Goal: Transaction & Acquisition: Purchase product/service

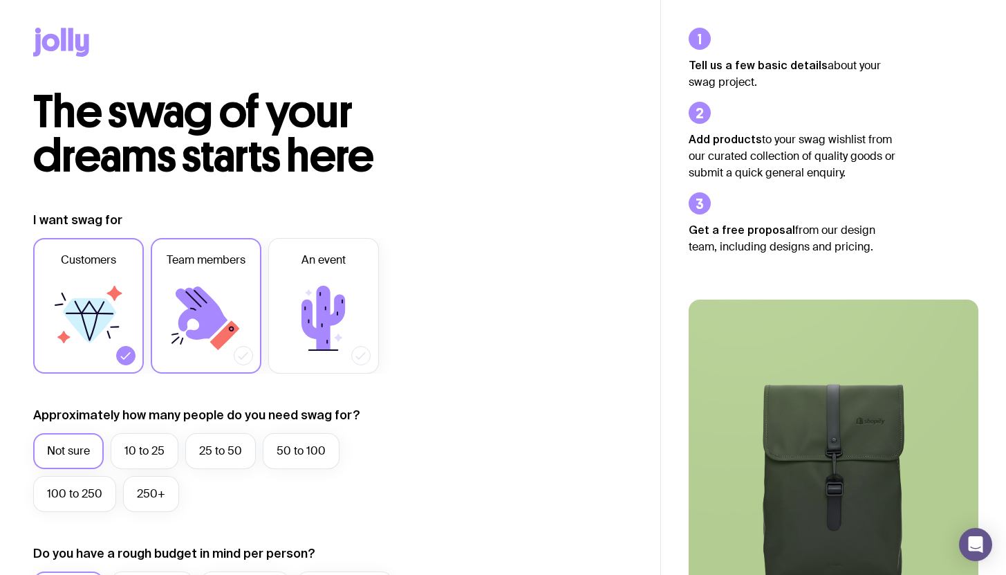
click at [223, 288] on icon at bounding box center [206, 318] width 83 height 83
click at [0, 0] on input "Team members" at bounding box center [0, 0] width 0 height 0
click at [287, 438] on label "50 to 100" at bounding box center [301, 451] width 77 height 36
click at [0, 0] on input "50 to 100" at bounding box center [0, 0] width 0 height 0
click at [91, 496] on label "100 to 250" at bounding box center [74, 494] width 83 height 36
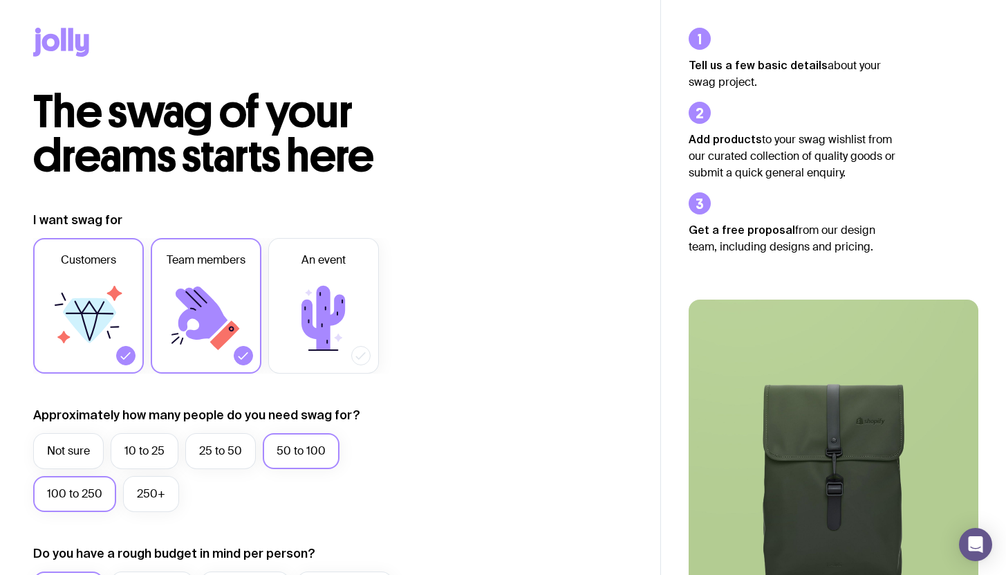
click at [0, 0] on input "100 to 250" at bounding box center [0, 0] width 0 height 0
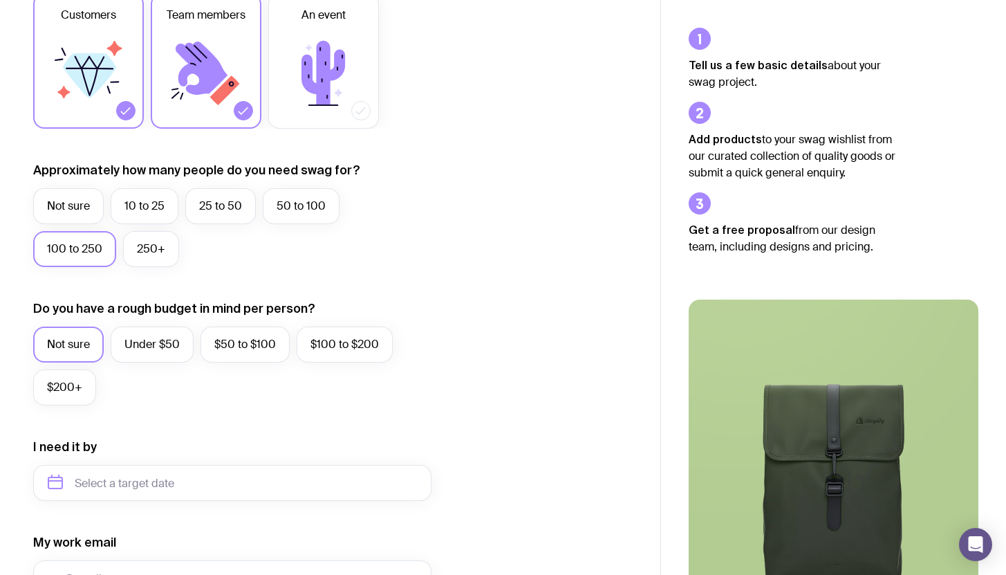
scroll to position [248, 0]
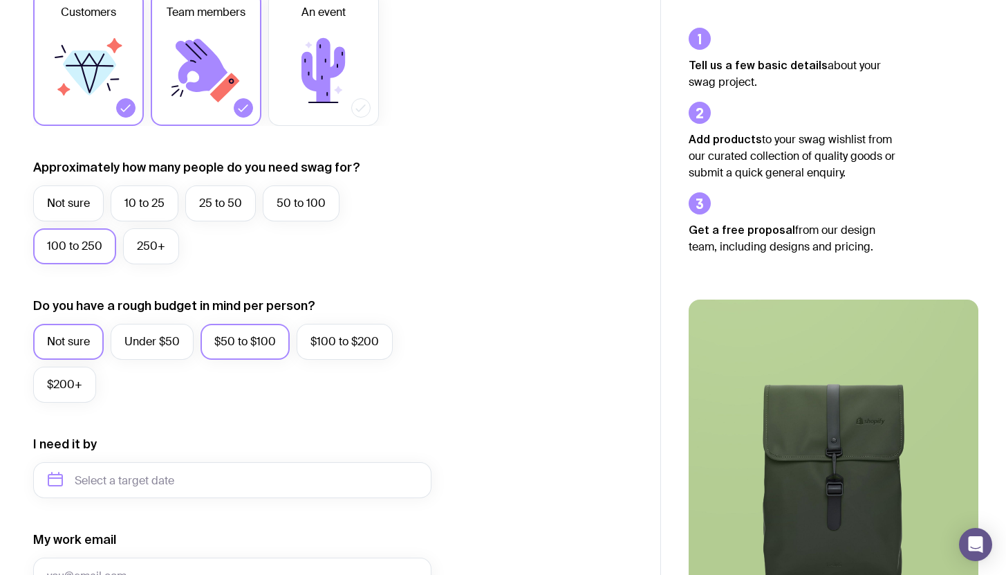
click at [250, 344] on label "$50 to $100" at bounding box center [245, 342] width 89 height 36
click at [0, 0] on input "$50 to $100" at bounding box center [0, 0] width 0 height 0
click at [325, 342] on label "$100 to $200" at bounding box center [345, 342] width 96 height 36
click at [0, 0] on input "$100 to $200" at bounding box center [0, 0] width 0 height 0
click at [261, 342] on label "$50 to $100" at bounding box center [245, 342] width 89 height 36
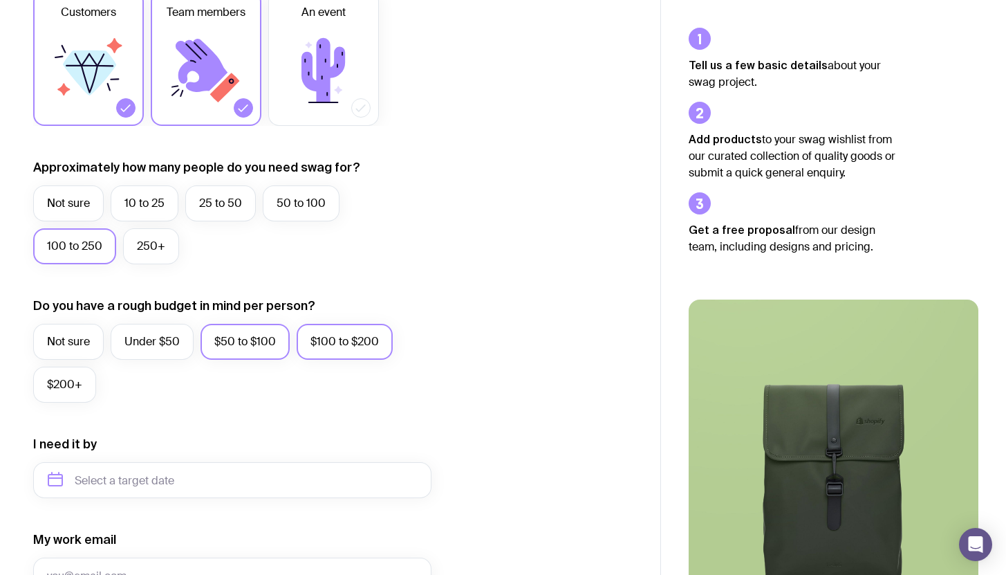
click at [0, 0] on input "$50 to $100" at bounding box center [0, 0] width 0 height 0
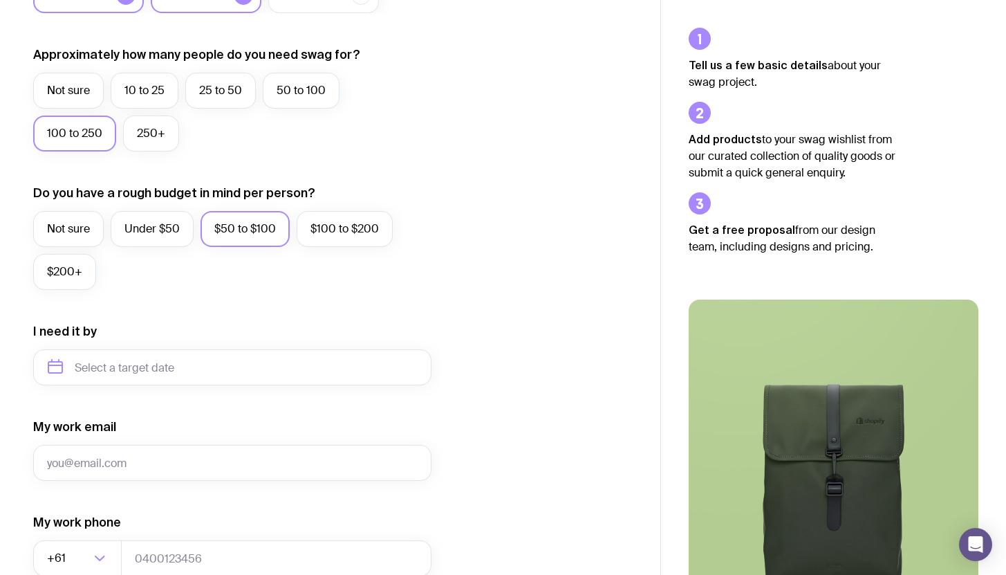
scroll to position [376, 0]
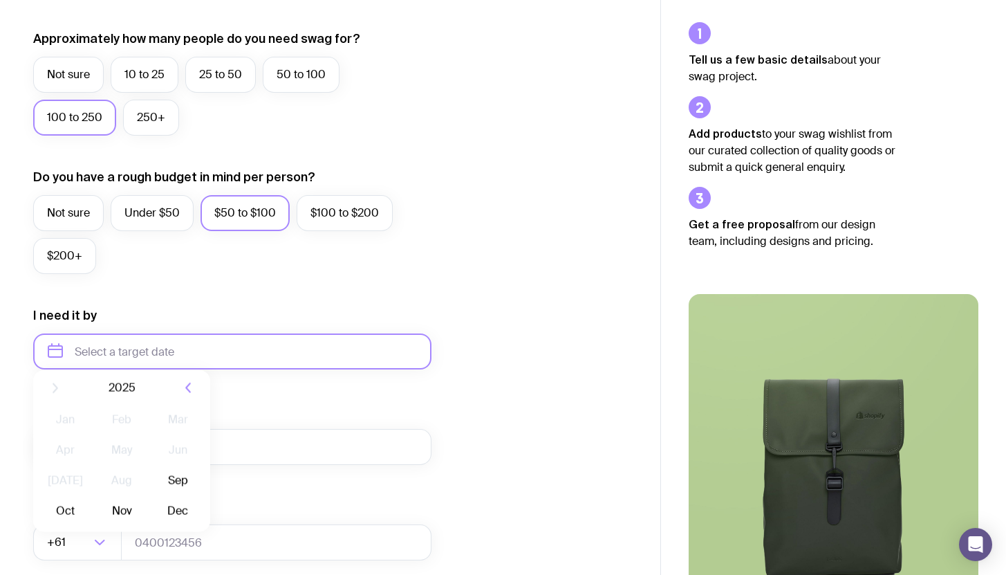
click at [264, 352] on input "text" at bounding box center [232, 351] width 398 height 36
click at [188, 391] on icon "button" at bounding box center [188, 398] width 17 height 17
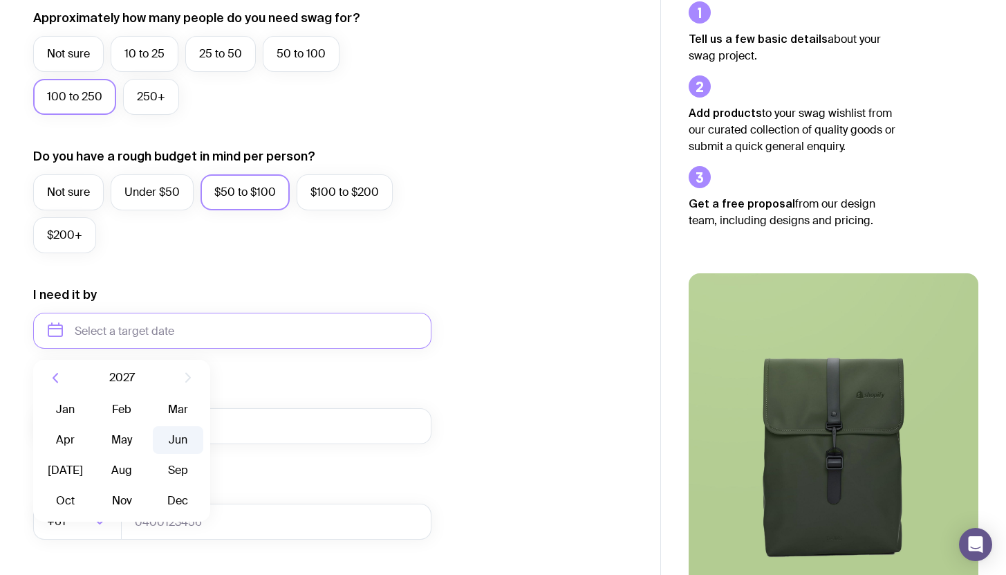
scroll to position [413, 0]
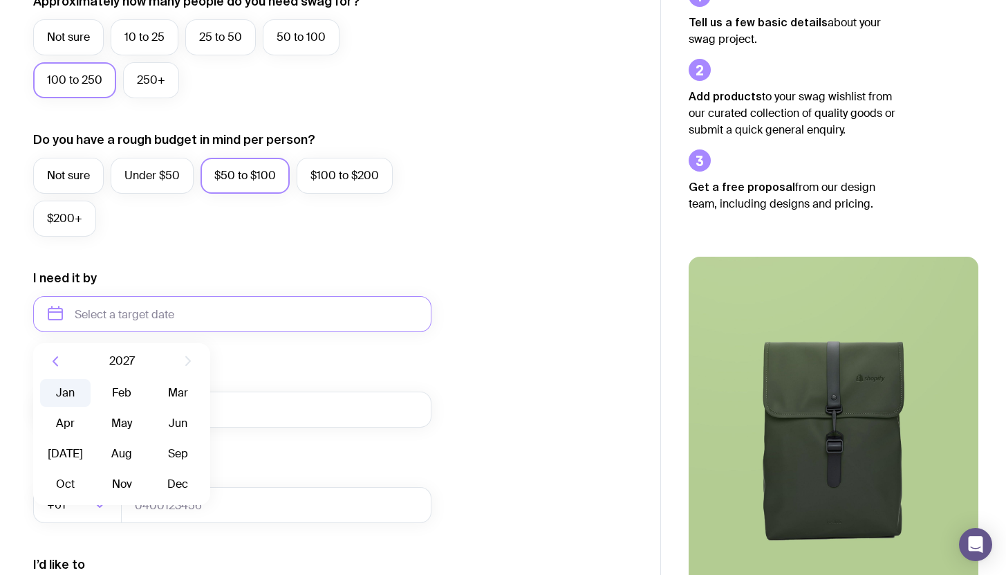
click at [96, 388] on button "Jan" at bounding box center [121, 393] width 50 height 28
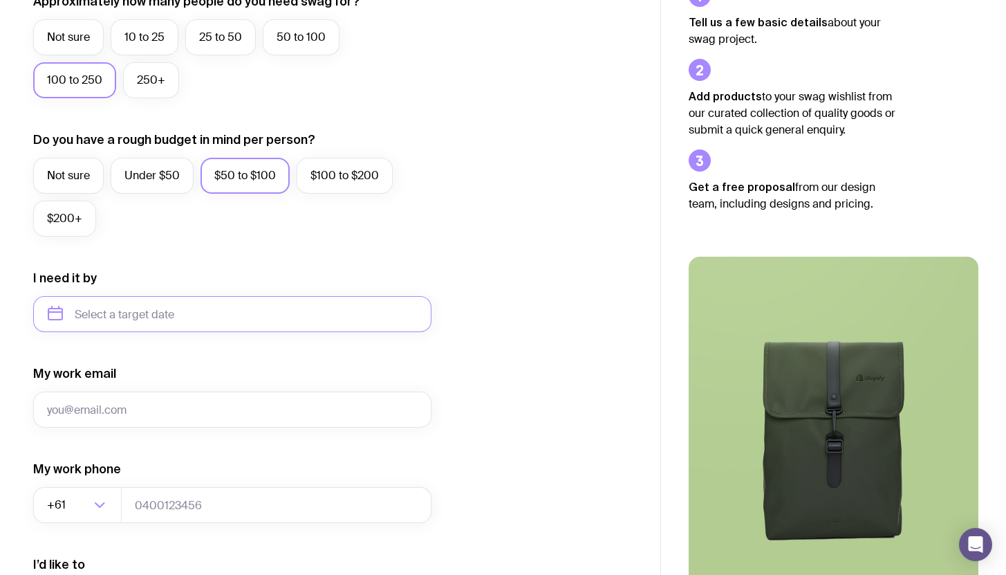
type input "[DATE]"
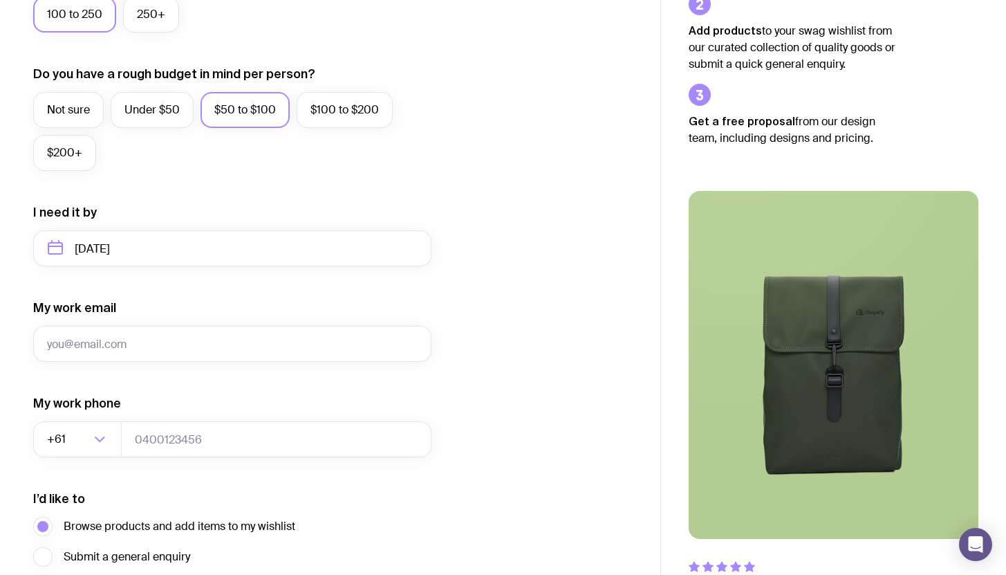
scroll to position [481, 0]
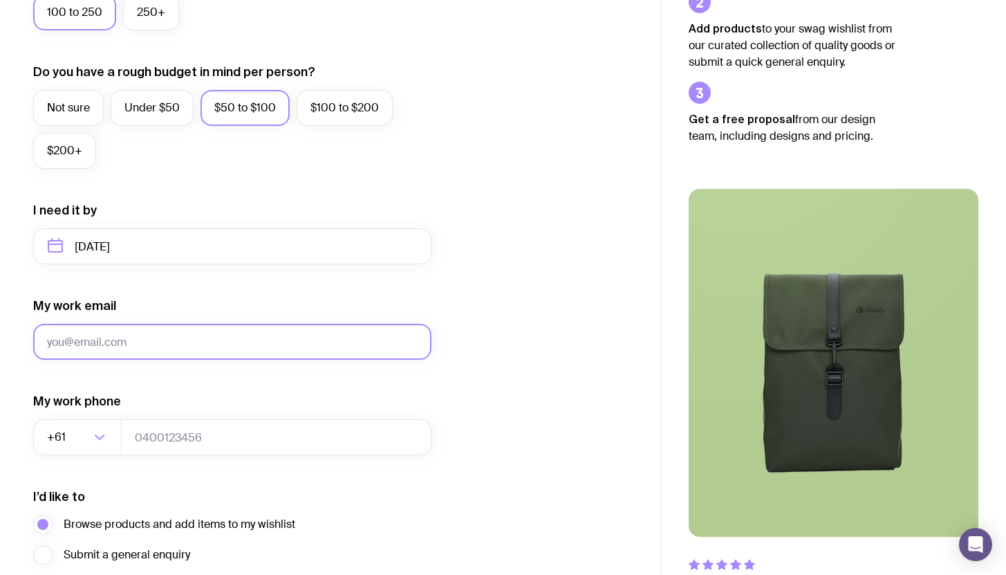
click at [349, 350] on input "My work email" at bounding box center [232, 342] width 398 height 36
type input "[EMAIL_ADDRESS][DOMAIN_NAME]"
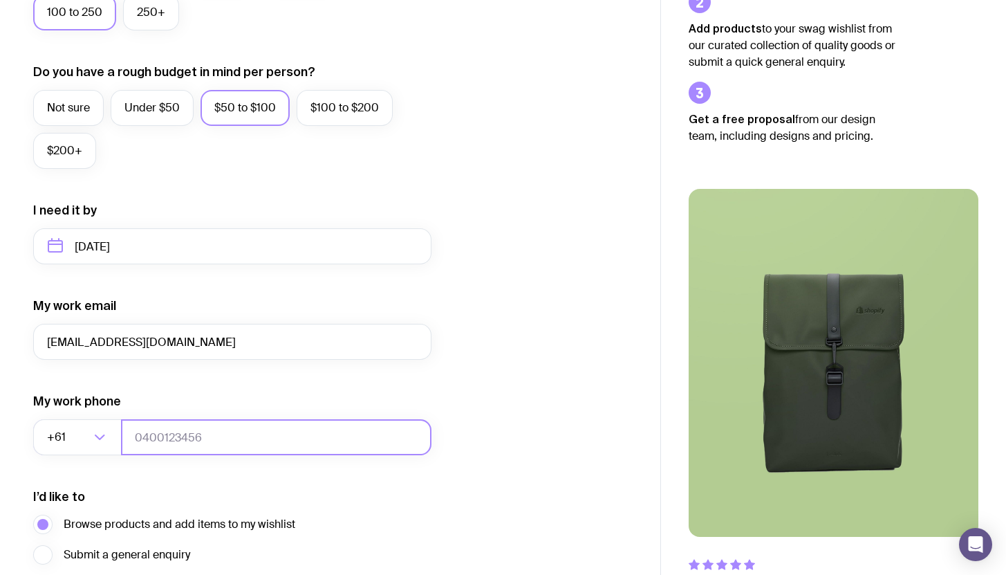
click at [168, 431] on input "tel" at bounding box center [276, 437] width 310 height 36
drag, startPoint x: 206, startPoint y: 439, endPoint x: 150, endPoint y: 436, distance: 56.1
click at [150, 436] on input "tel" at bounding box center [276, 437] width 310 height 36
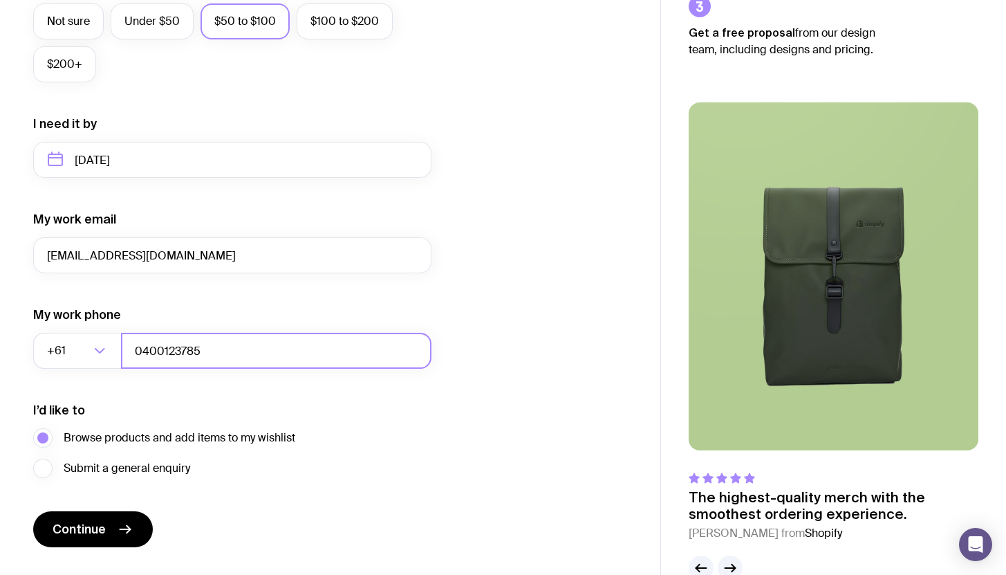
scroll to position [601, 0]
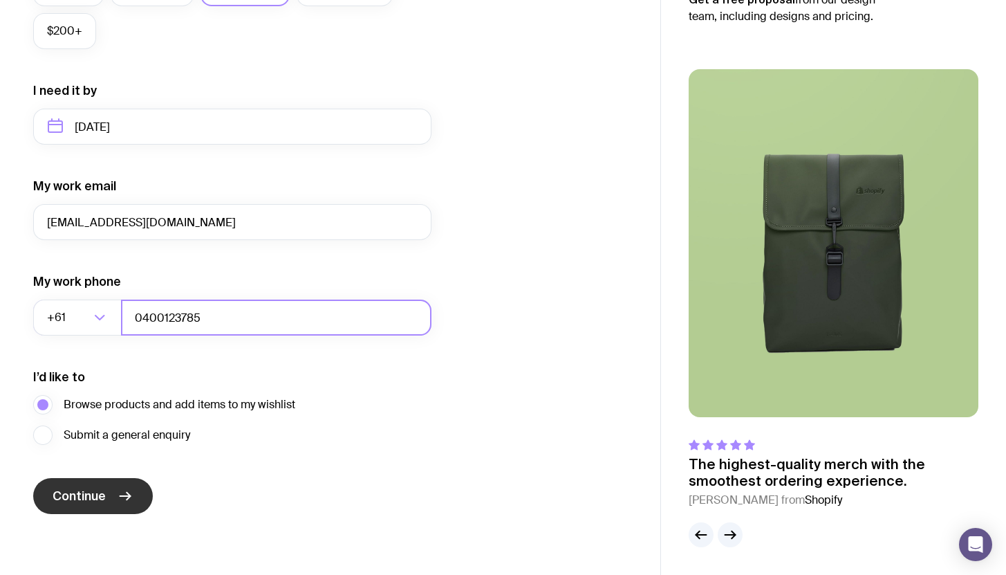
type input "0400123785"
click at [103, 498] on span "Continue" at bounding box center [79, 495] width 53 height 17
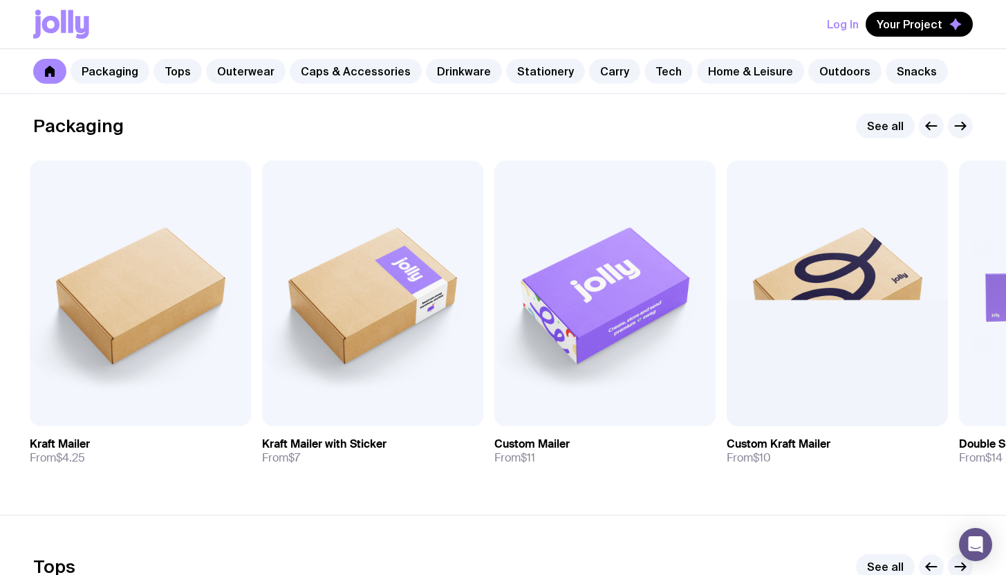
scroll to position [221, 0]
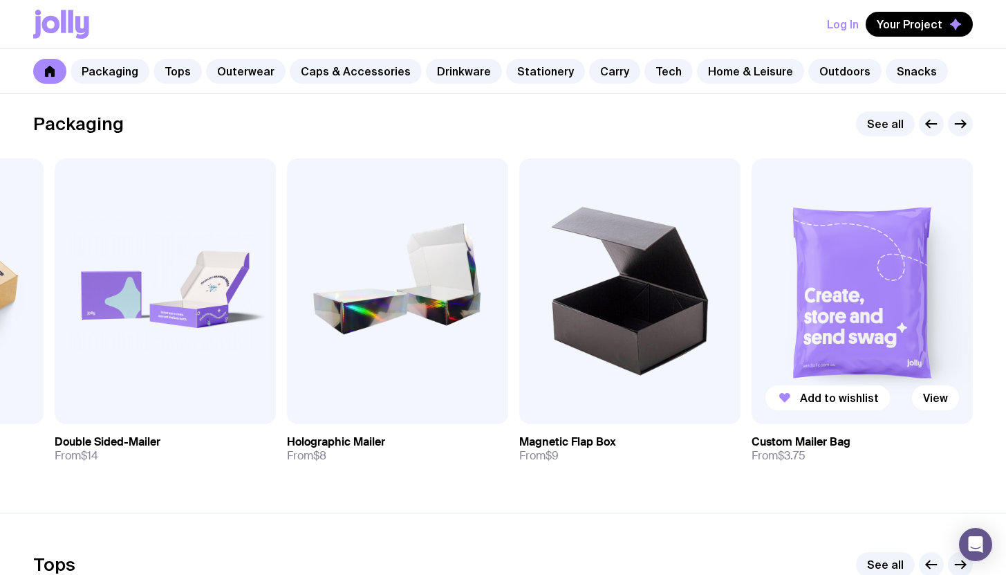
click at [867, 287] on img at bounding box center [862, 291] width 221 height 266
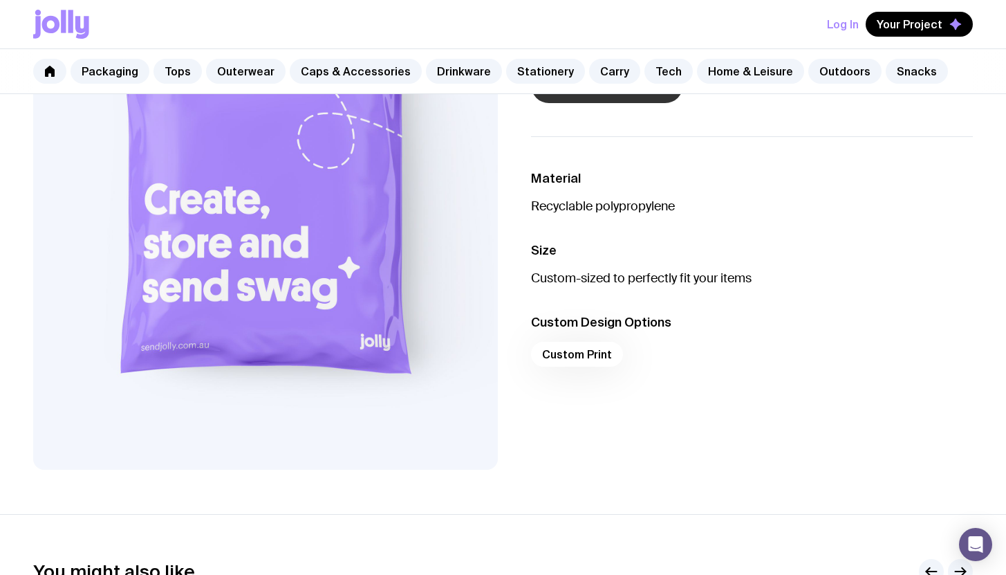
scroll to position [212, 0]
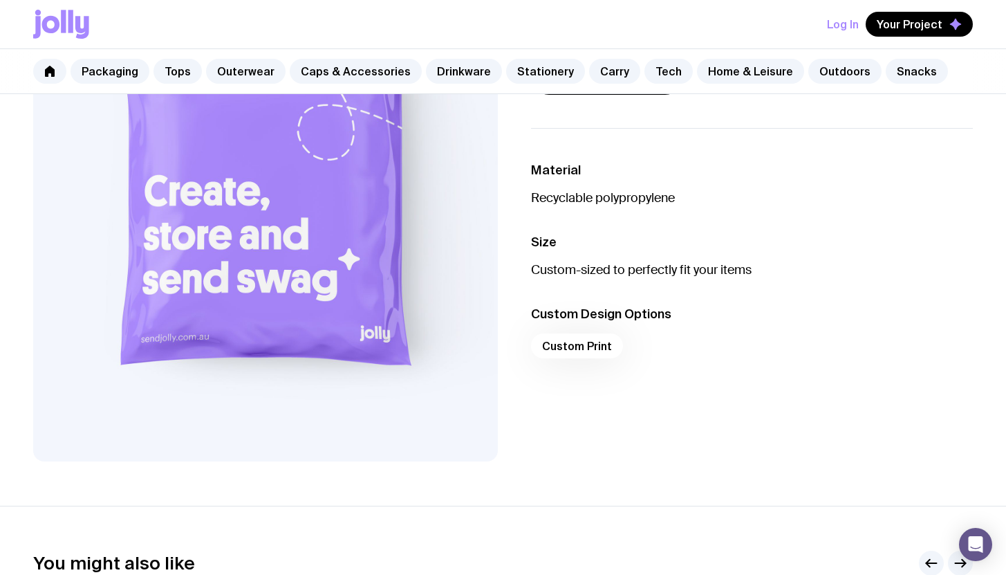
click at [602, 350] on div "Custom Print" at bounding box center [752, 349] width 443 height 33
click at [603, 347] on div "Custom Print" at bounding box center [752, 349] width 443 height 33
click at [588, 344] on div "Custom Print" at bounding box center [752, 349] width 443 height 33
click at [588, 343] on div "Custom Print" at bounding box center [752, 349] width 443 height 33
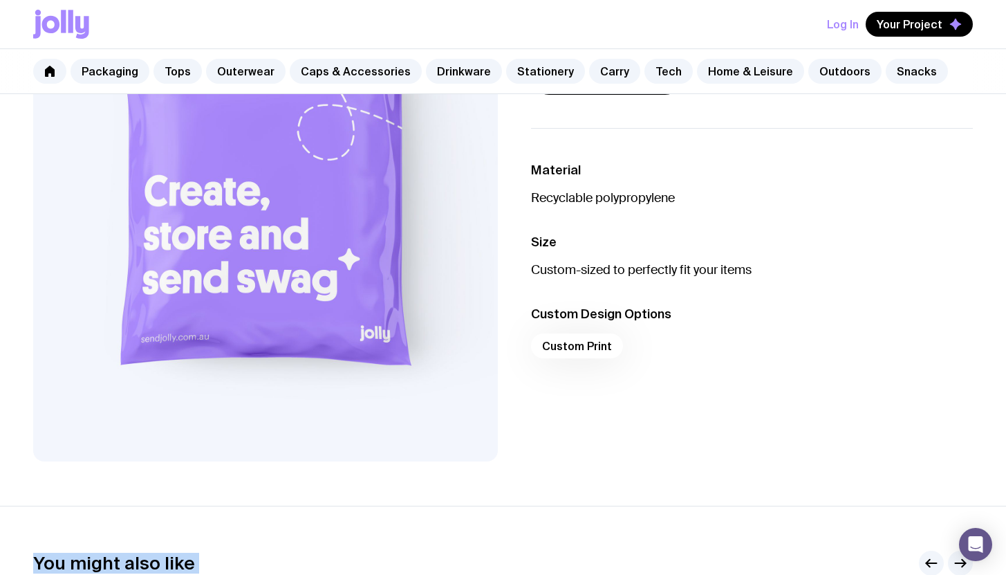
click at [588, 343] on div "Custom Print" at bounding box center [752, 349] width 443 height 33
click at [599, 346] on div "Custom Print" at bounding box center [752, 349] width 443 height 33
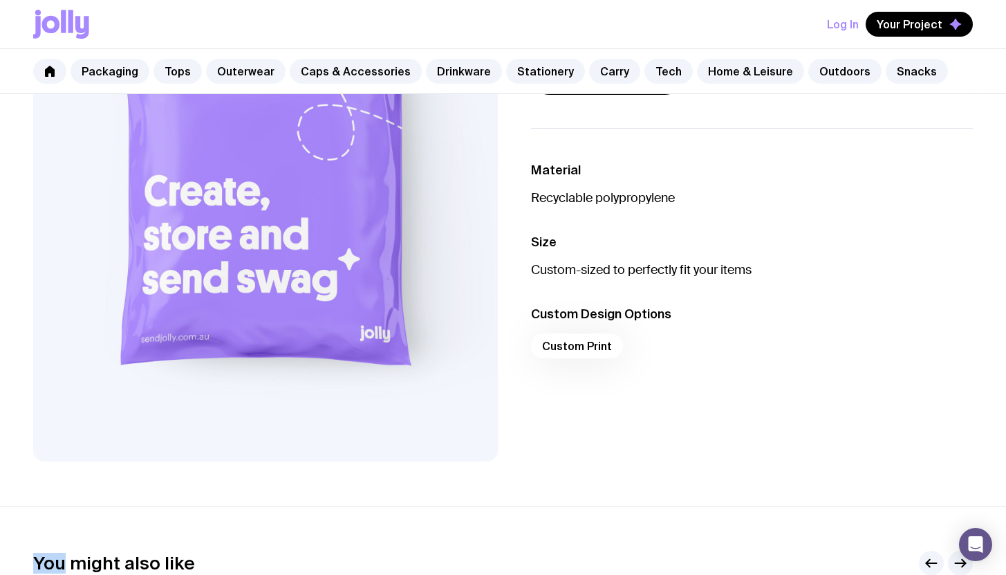
click at [599, 346] on div "Custom Print" at bounding box center [752, 349] width 443 height 33
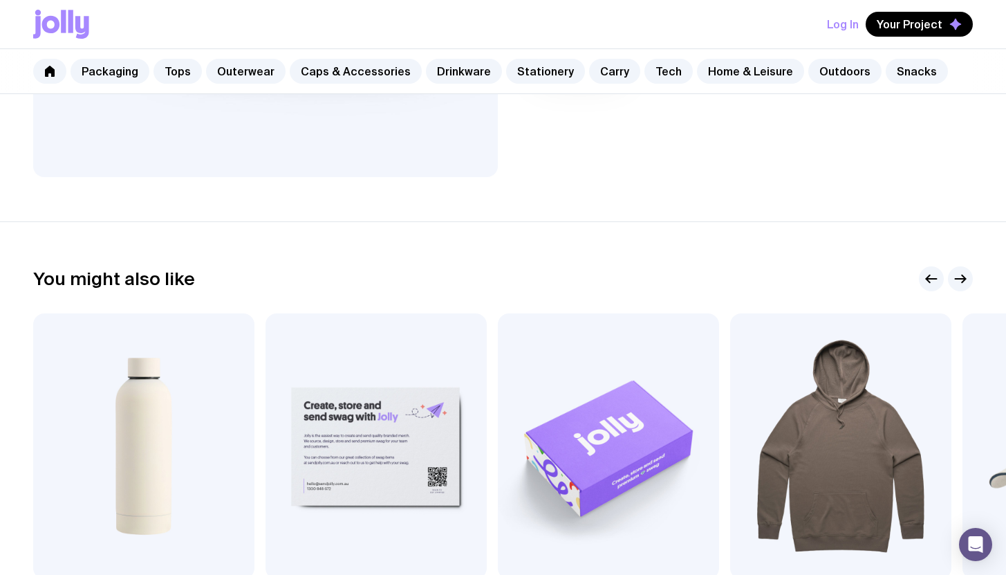
click at [598, 239] on section "You might also like Add to wishlist View The Jasper 500ml From $17 +15 Add to w…" at bounding box center [503, 463] width 1006 height 485
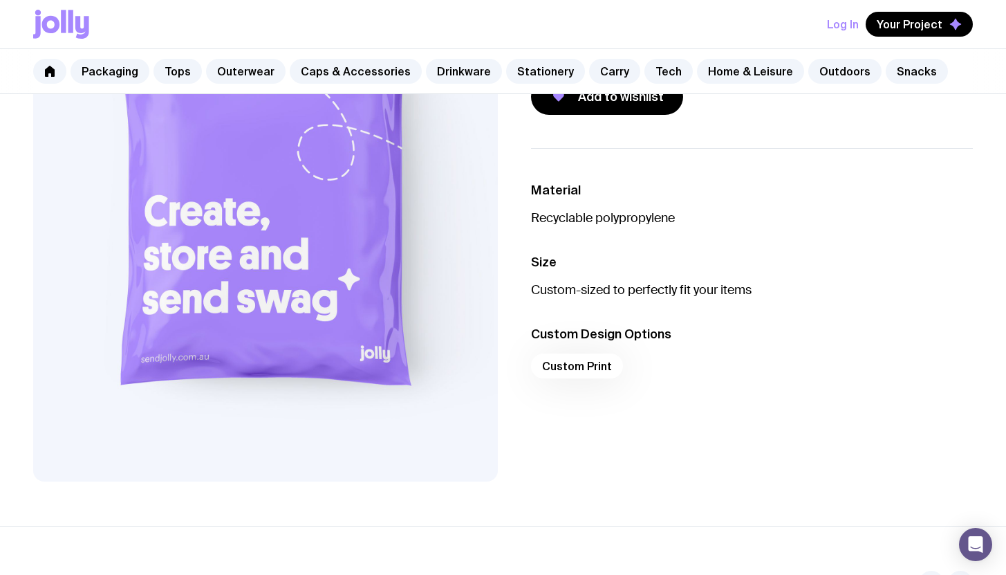
scroll to position [201, 0]
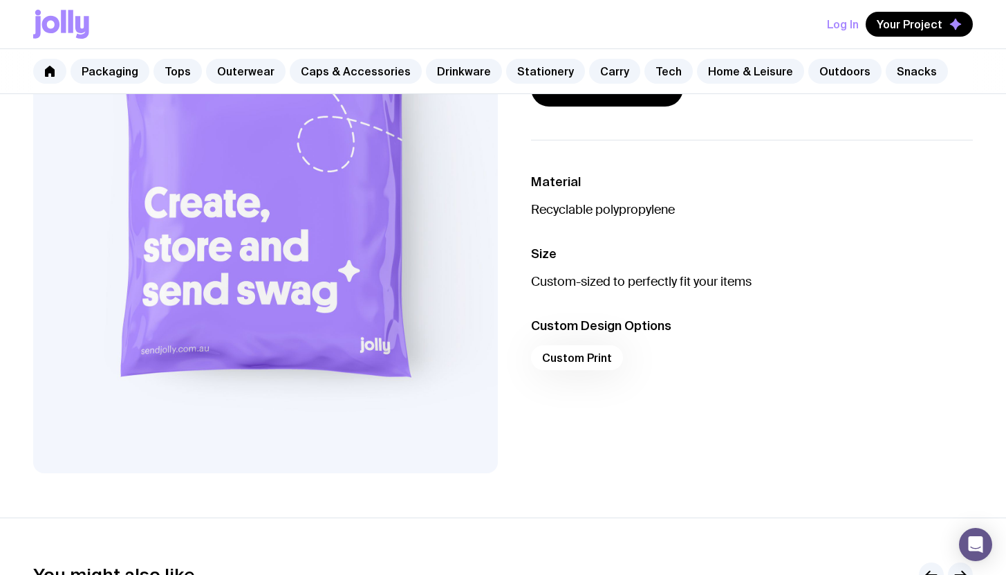
click at [603, 354] on div "Custom Print" at bounding box center [752, 361] width 443 height 33
click at [603, 355] on div "Custom Print" at bounding box center [752, 361] width 443 height 33
click at [605, 355] on div "Custom Print" at bounding box center [752, 361] width 443 height 33
click at [114, 67] on link "Packaging" at bounding box center [110, 71] width 79 height 25
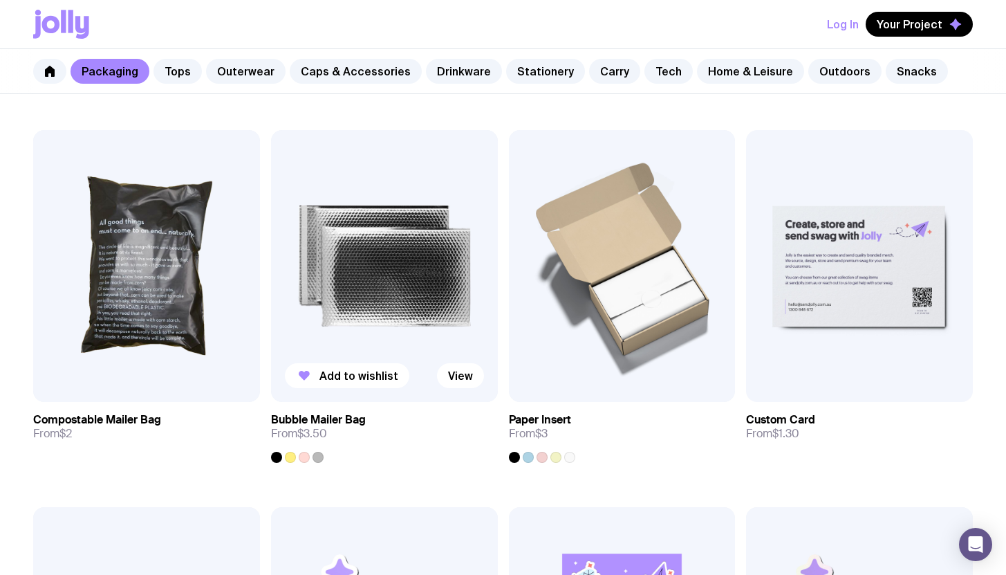
scroll to position [963, 0]
click at [694, 374] on link "View" at bounding box center [697, 374] width 47 height 25
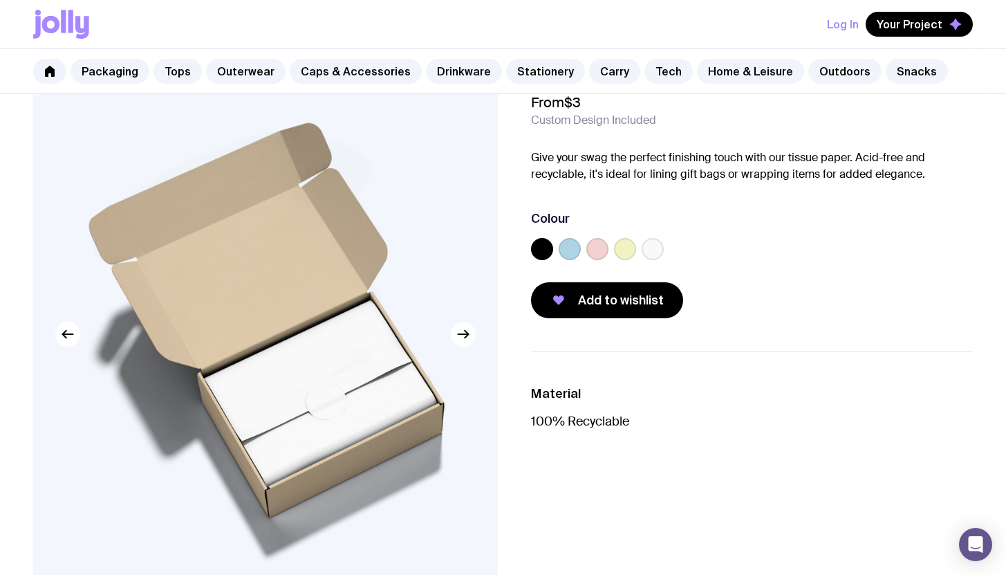
scroll to position [62, 0]
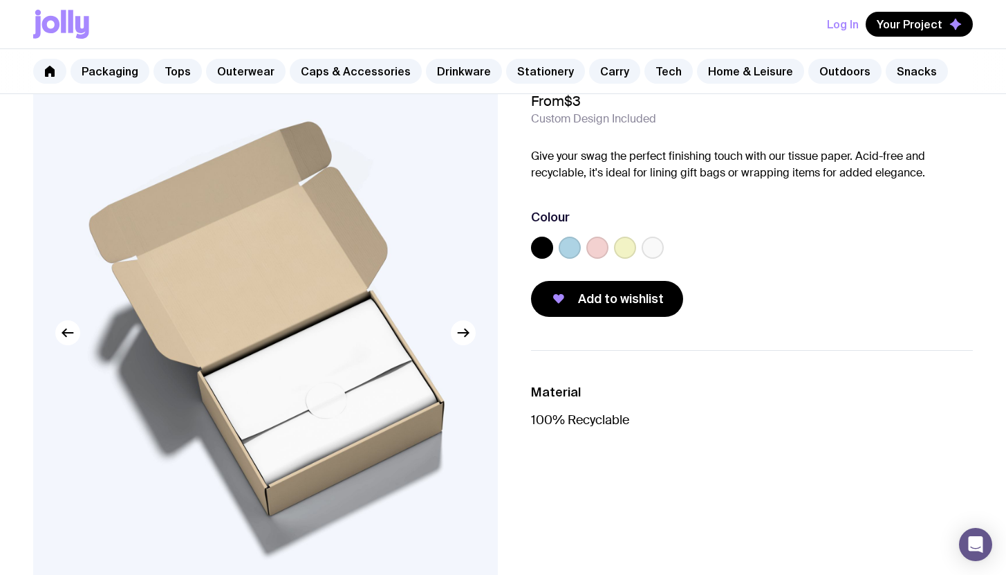
click at [597, 253] on label at bounding box center [597, 247] width 22 height 22
click at [0, 0] on input "radio" at bounding box center [0, 0] width 0 height 0
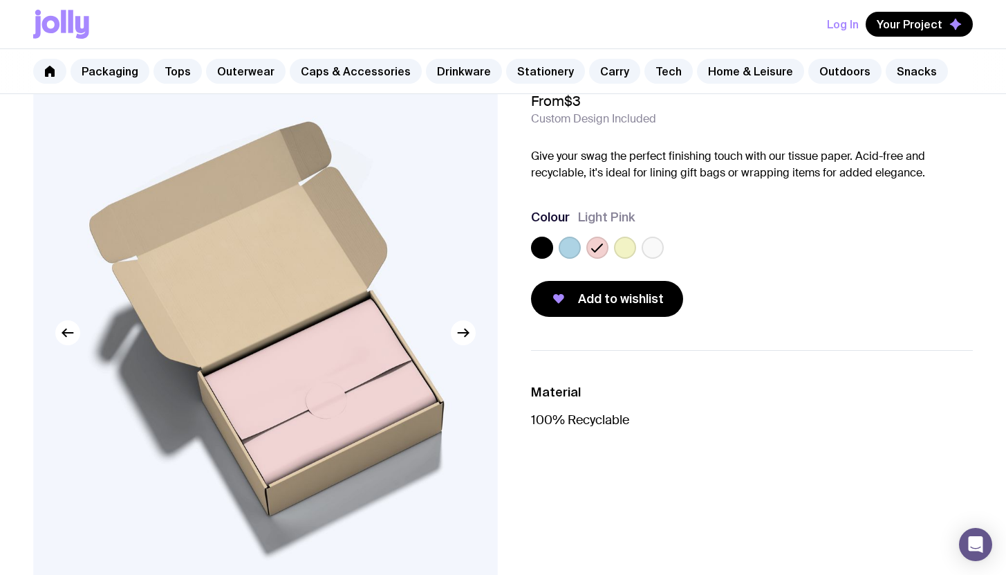
click at [624, 249] on label at bounding box center [625, 247] width 22 height 22
click at [0, 0] on input "radio" at bounding box center [0, 0] width 0 height 0
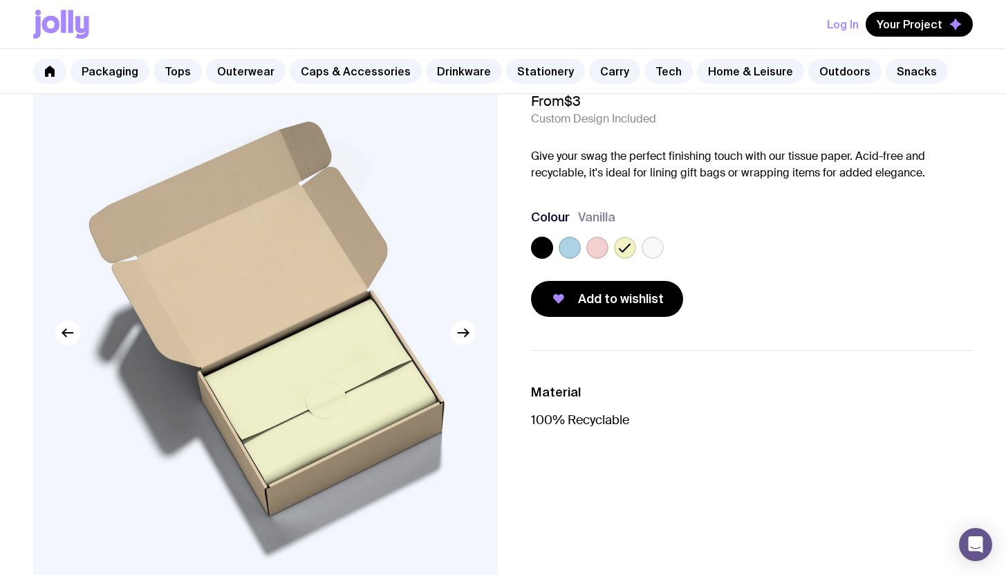
click at [568, 244] on label at bounding box center [570, 247] width 22 height 22
click at [0, 0] on input "radio" at bounding box center [0, 0] width 0 height 0
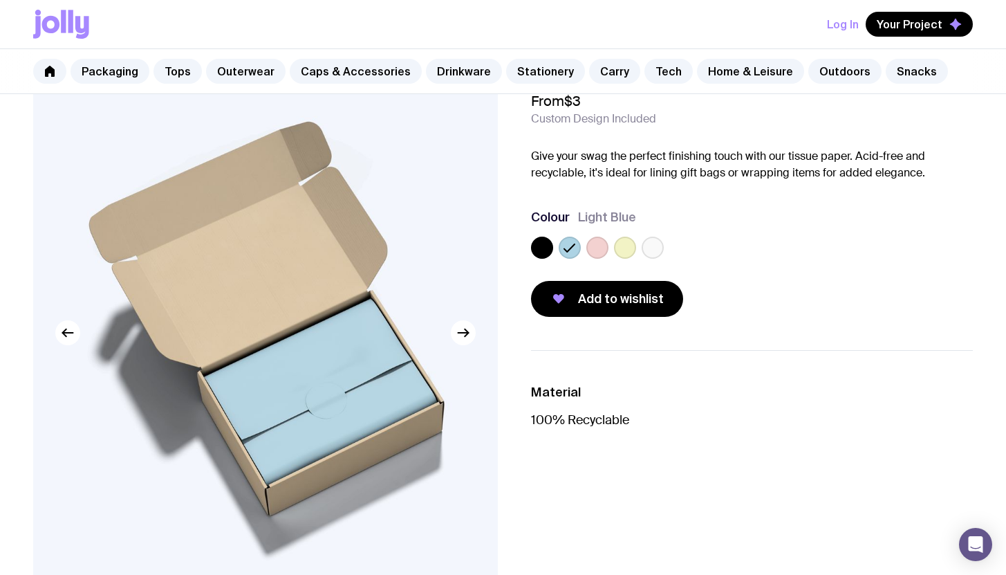
click at [586, 244] on div at bounding box center [597, 247] width 22 height 22
click at [541, 244] on label at bounding box center [542, 247] width 22 height 22
click at [0, 0] on input "radio" at bounding box center [0, 0] width 0 height 0
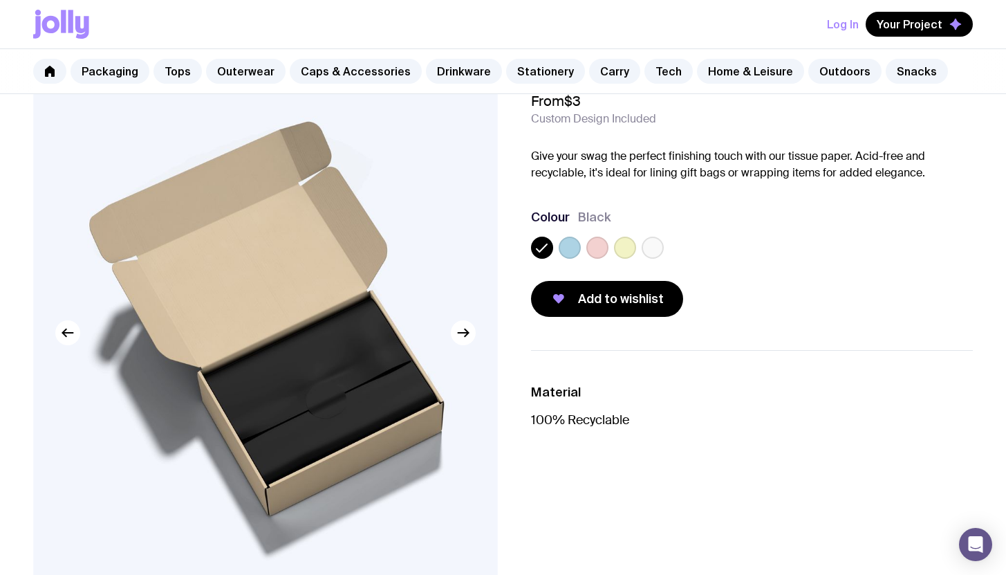
click at [564, 245] on label at bounding box center [570, 247] width 22 height 22
click at [0, 0] on input "radio" at bounding box center [0, 0] width 0 height 0
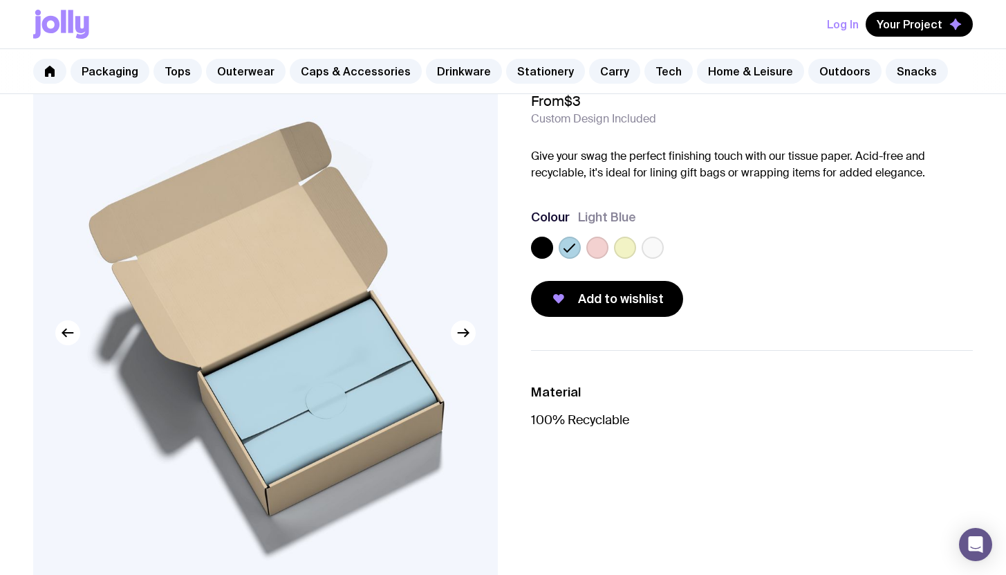
click at [651, 245] on label at bounding box center [653, 247] width 22 height 22
click at [0, 0] on input "radio" at bounding box center [0, 0] width 0 height 0
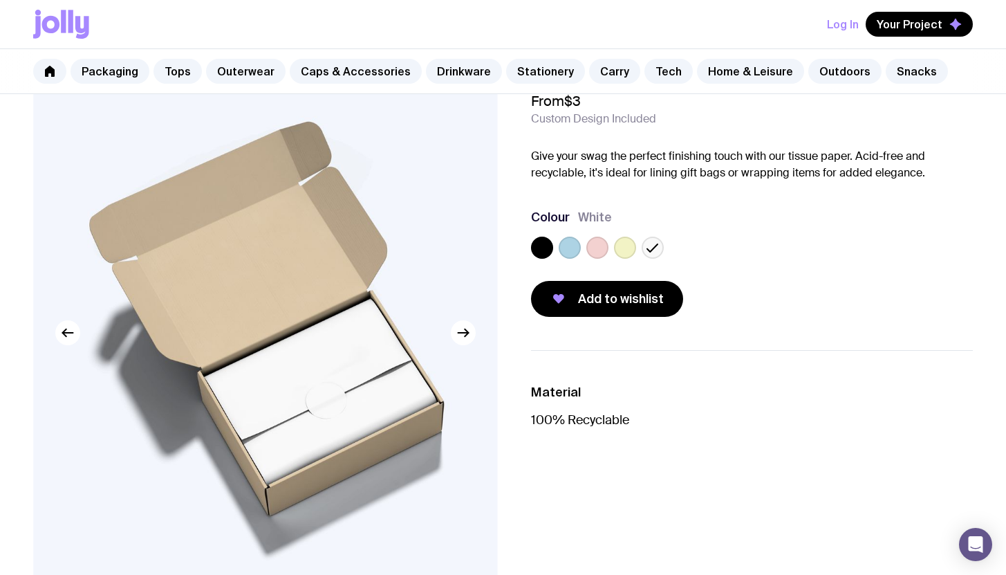
click at [573, 241] on label at bounding box center [570, 247] width 22 height 22
click at [0, 0] on input "radio" at bounding box center [0, 0] width 0 height 0
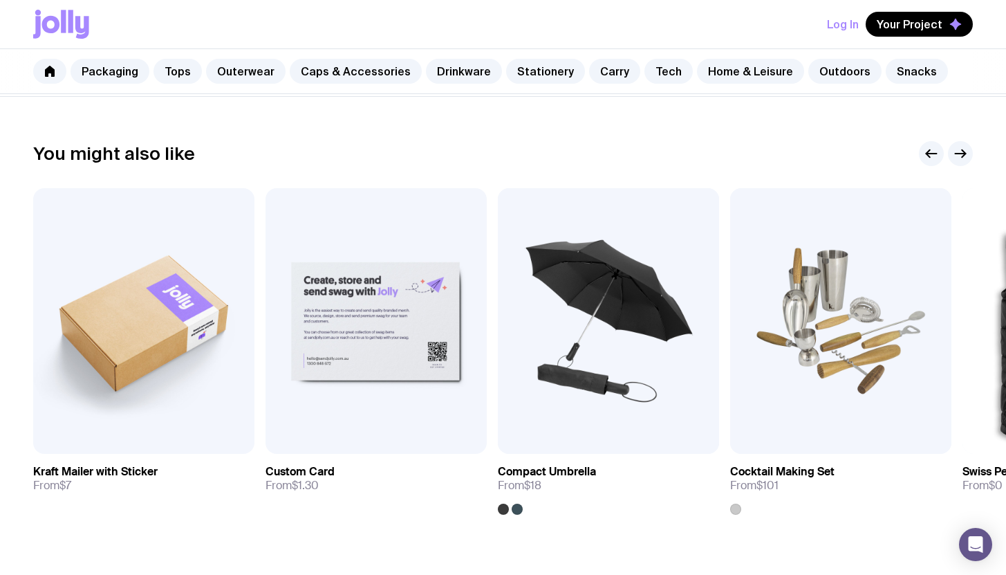
scroll to position [0, 0]
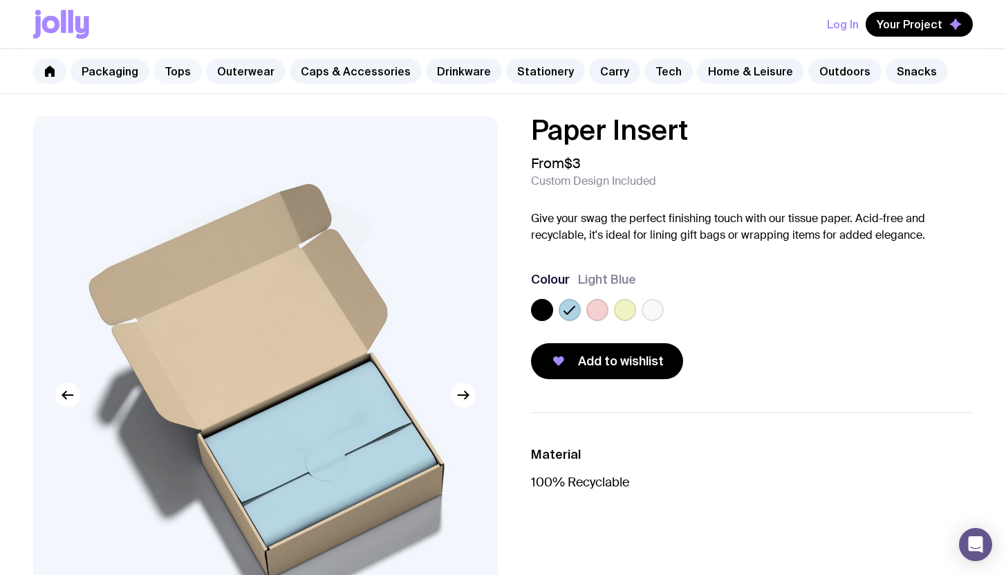
click at [181, 71] on link "Tops" at bounding box center [178, 71] width 48 height 25
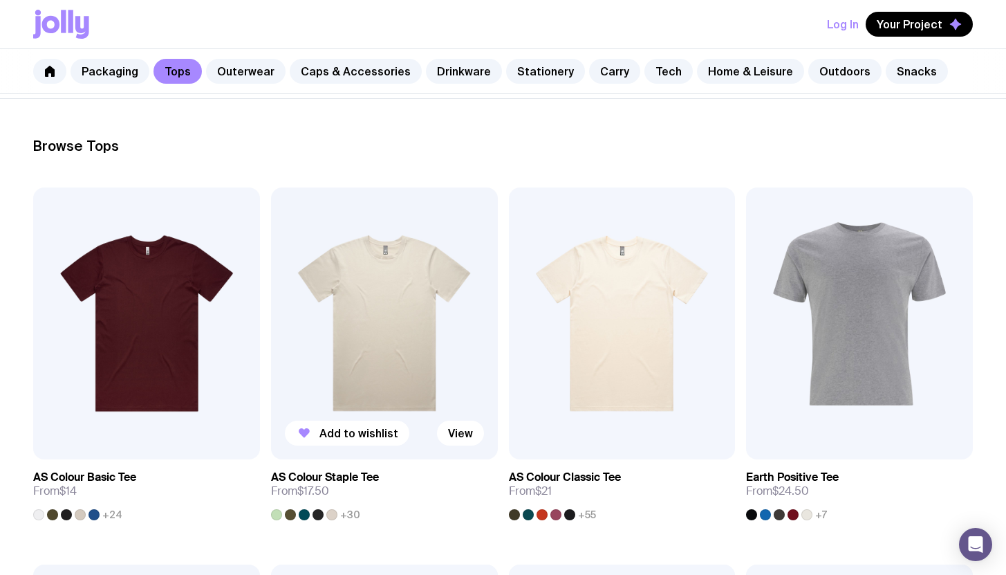
scroll to position [181, 0]
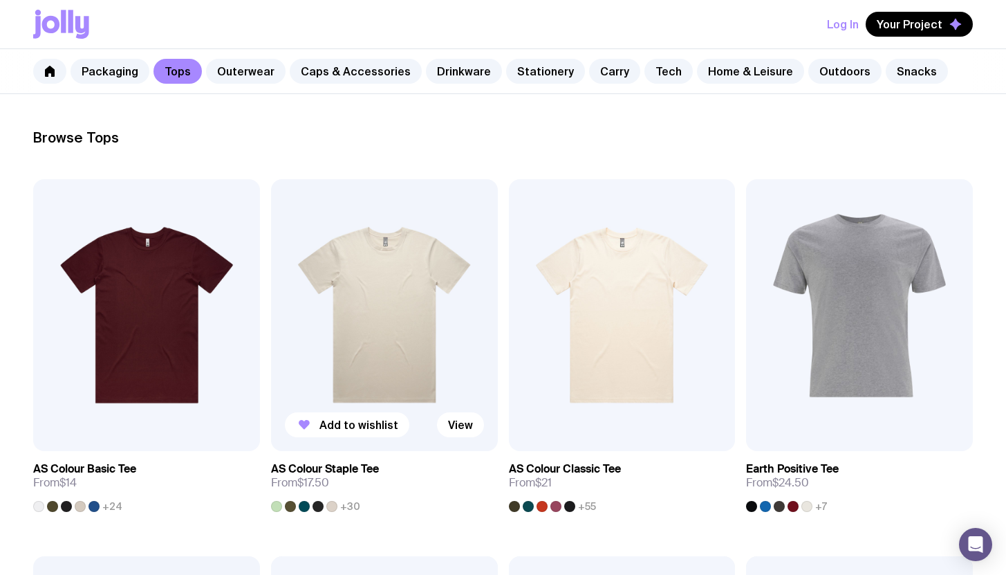
click at [436, 286] on img at bounding box center [384, 315] width 227 height 272
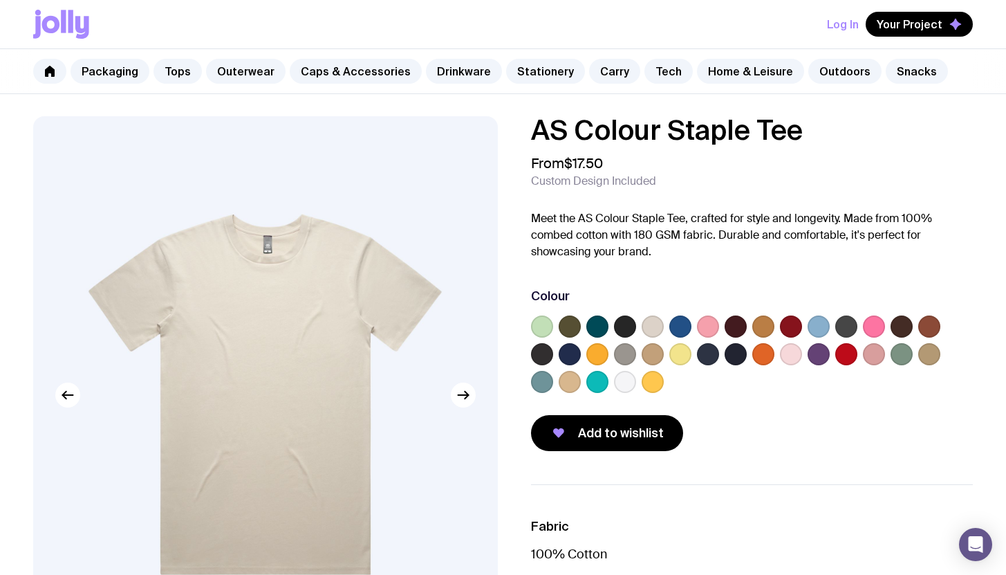
click at [649, 355] on label at bounding box center [653, 354] width 22 height 22
click at [0, 0] on input "radio" at bounding box center [0, 0] width 0 height 0
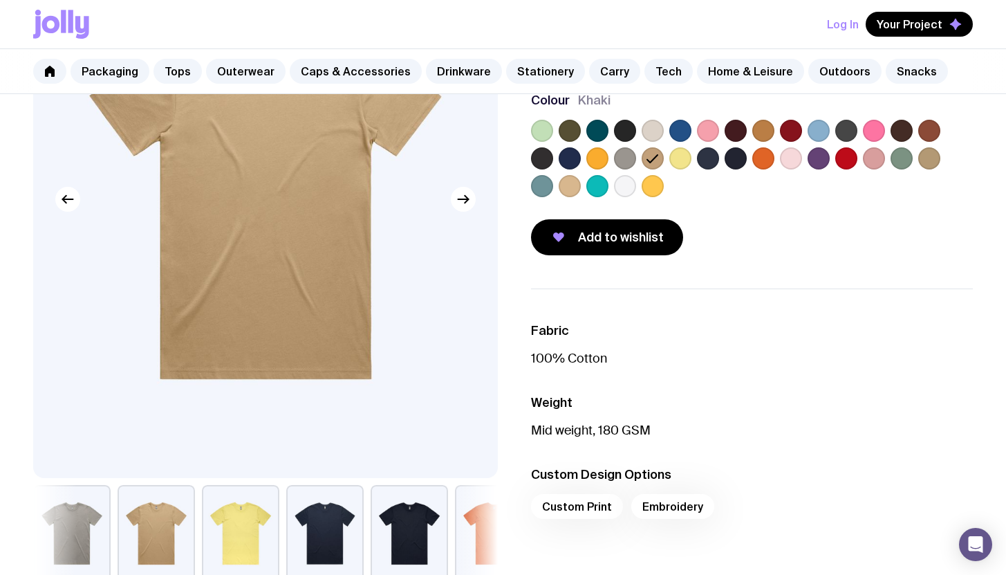
scroll to position [266, 0]
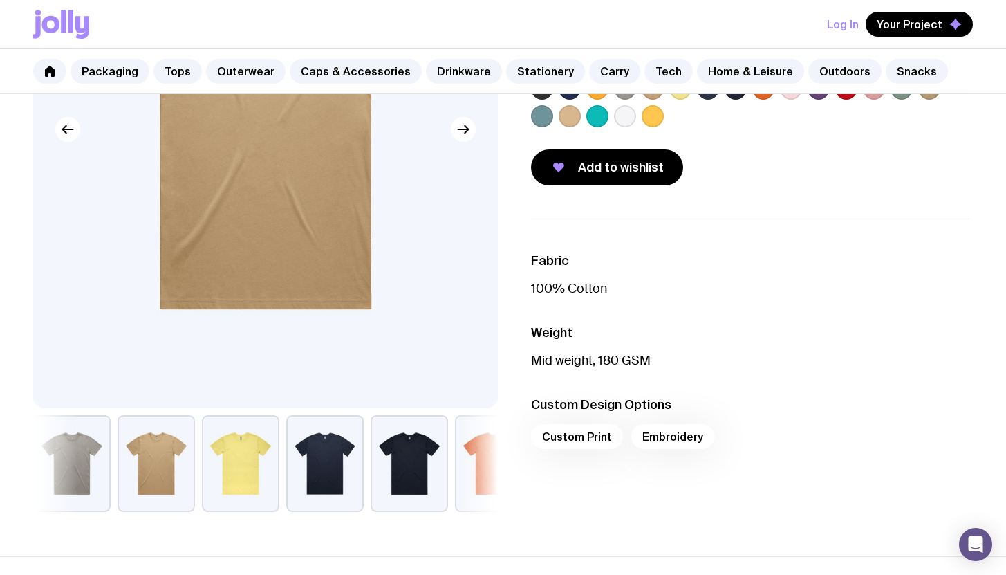
click at [600, 436] on div "Custom Print Embroidery" at bounding box center [752, 440] width 443 height 33
click at [601, 434] on div "Custom Print Embroidery" at bounding box center [752, 440] width 443 height 33
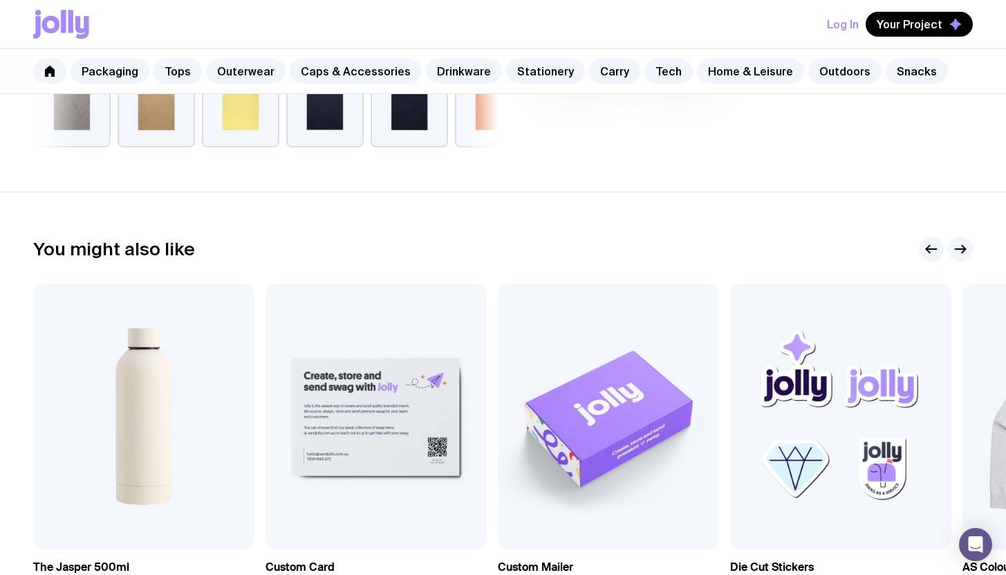
scroll to position [759, 0]
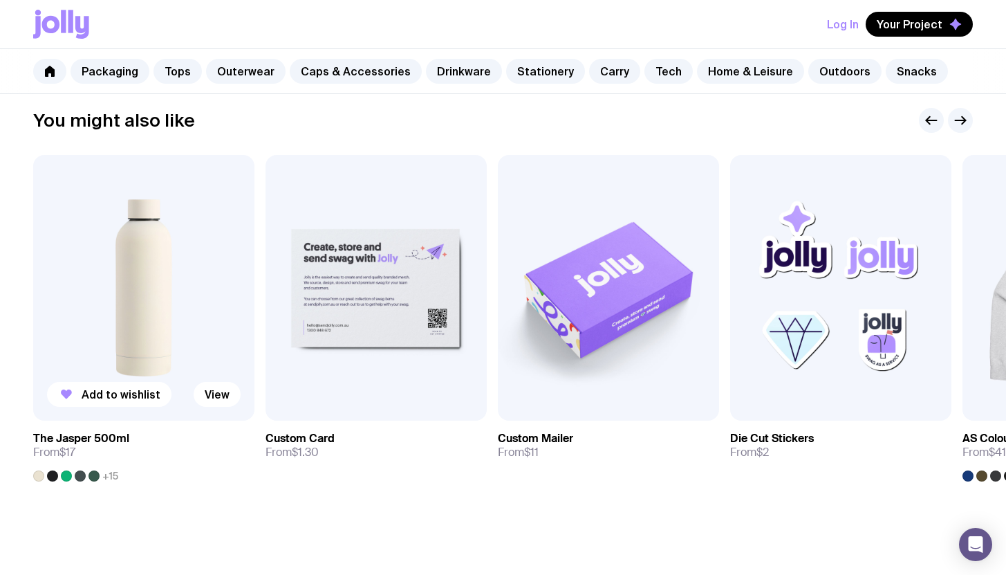
click at [237, 335] on img at bounding box center [143, 288] width 221 height 266
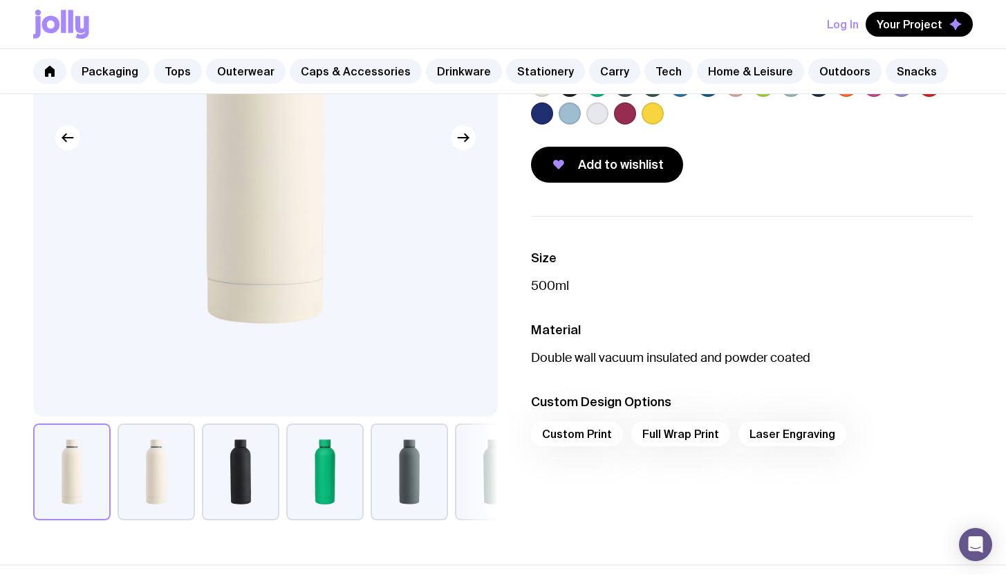
scroll to position [258, 0]
click at [595, 433] on div "Custom Print Full Wrap Print Laser Engraving" at bounding box center [752, 436] width 443 height 33
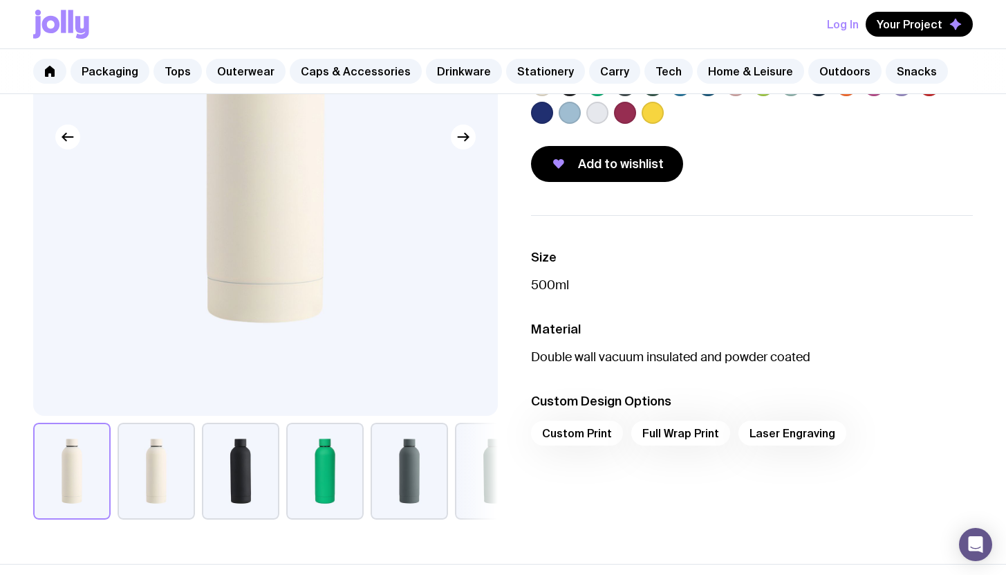
click at [595, 433] on div "Custom Print Full Wrap Print Laser Engraving" at bounding box center [752, 436] width 443 height 33
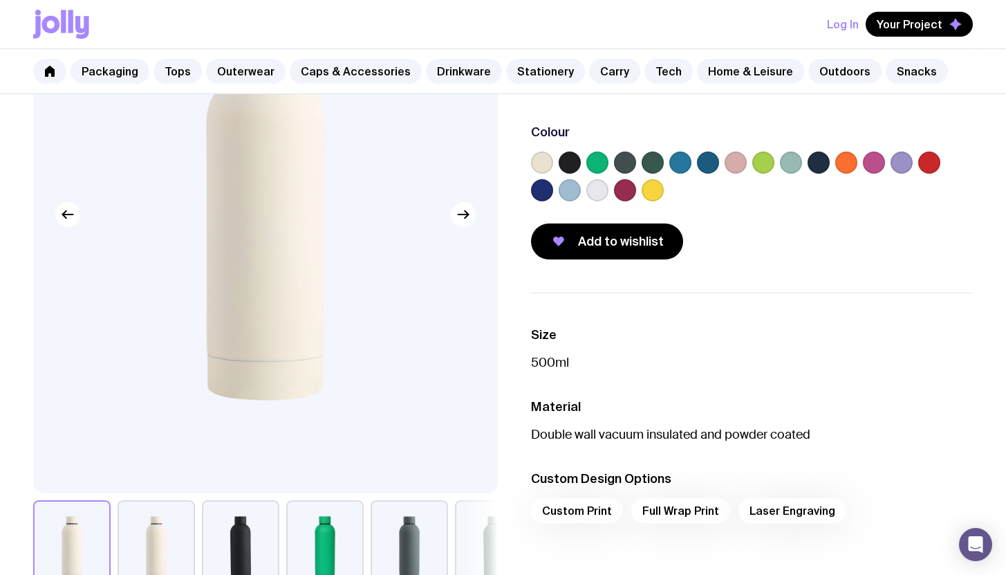
scroll to position [48, 0]
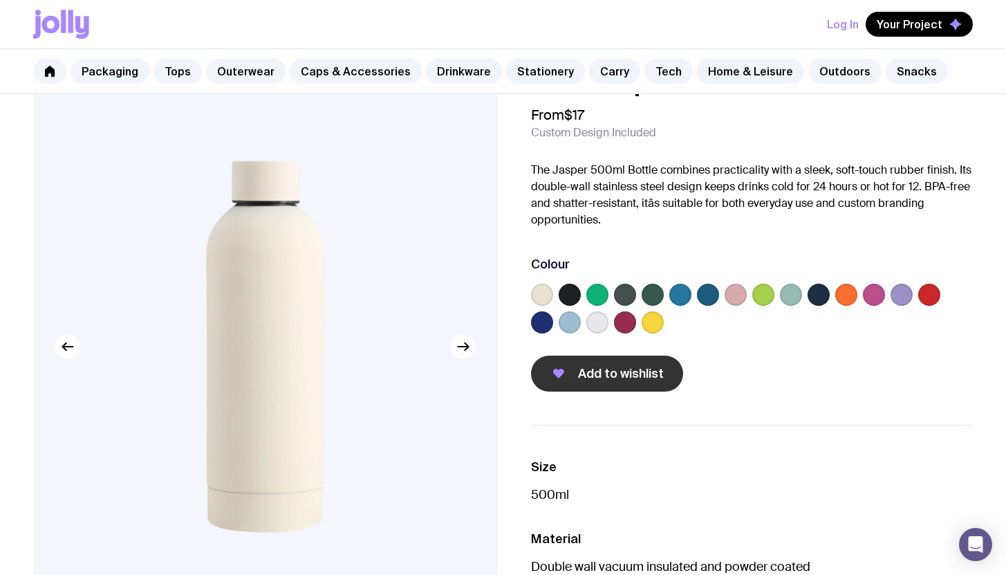
click at [613, 365] on span "Add to wishlist" at bounding box center [621, 373] width 86 height 17
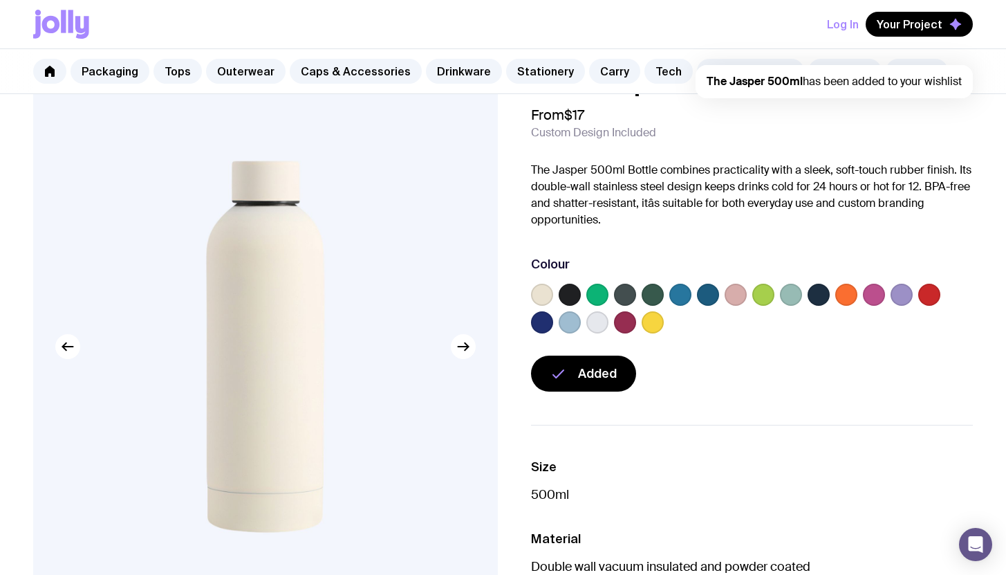
scroll to position [0, 0]
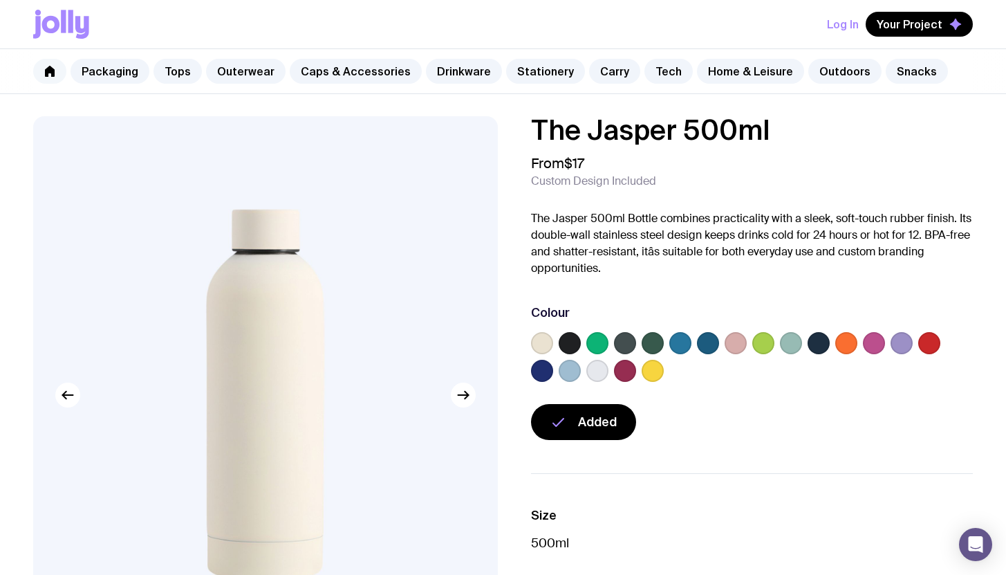
click at [47, 68] on icon at bounding box center [50, 71] width 10 height 11
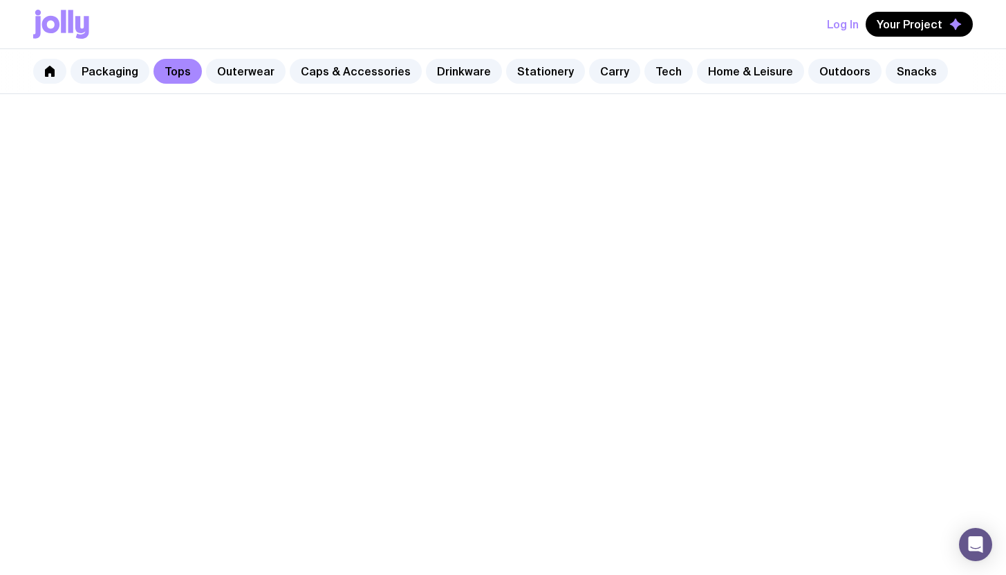
scroll to position [181, 0]
